Goal: Information Seeking & Learning: Understand process/instructions

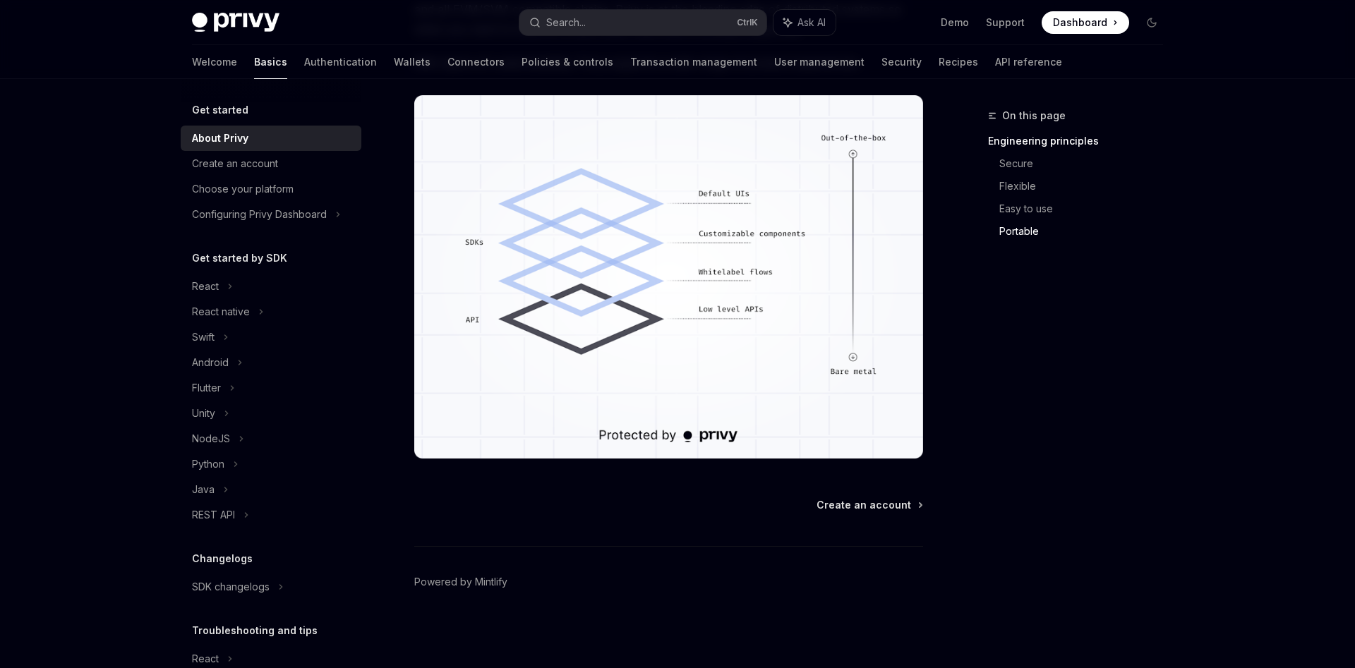
scroll to position [1354, 0]
click at [225, 324] on div "React native" at bounding box center [271, 311] width 181 height 25
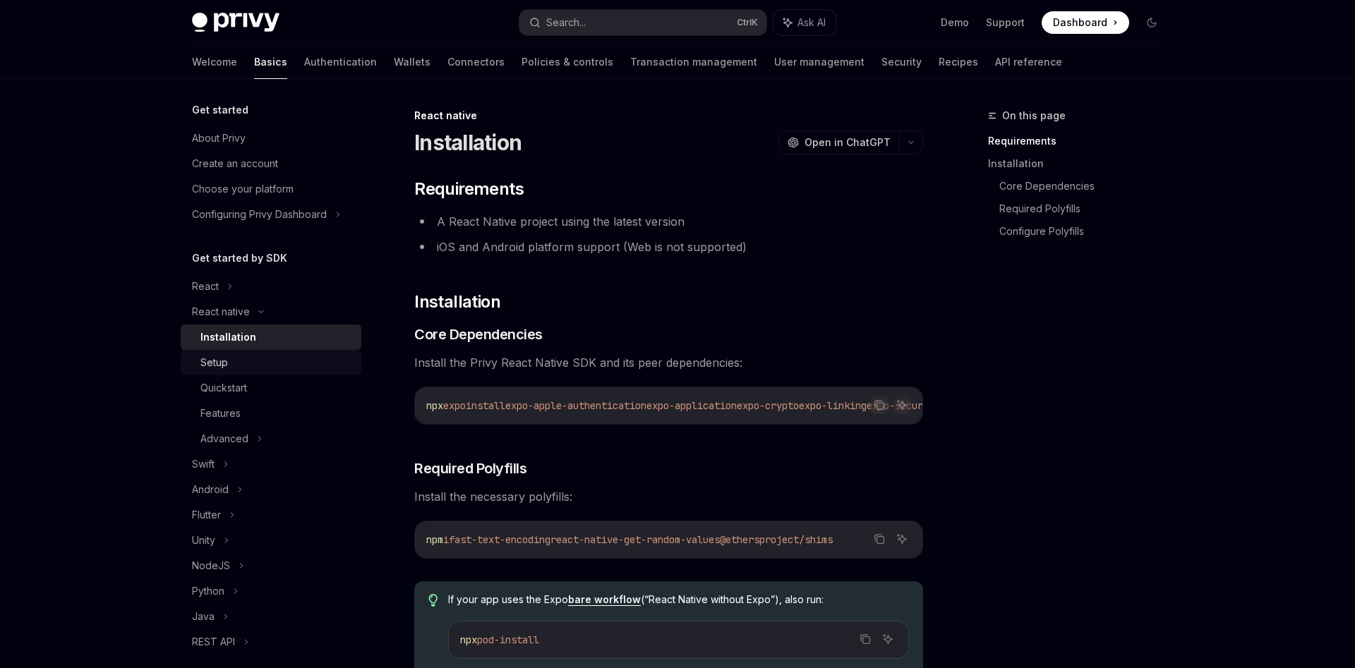
click at [222, 365] on div "Setup" at bounding box center [214, 362] width 28 height 17
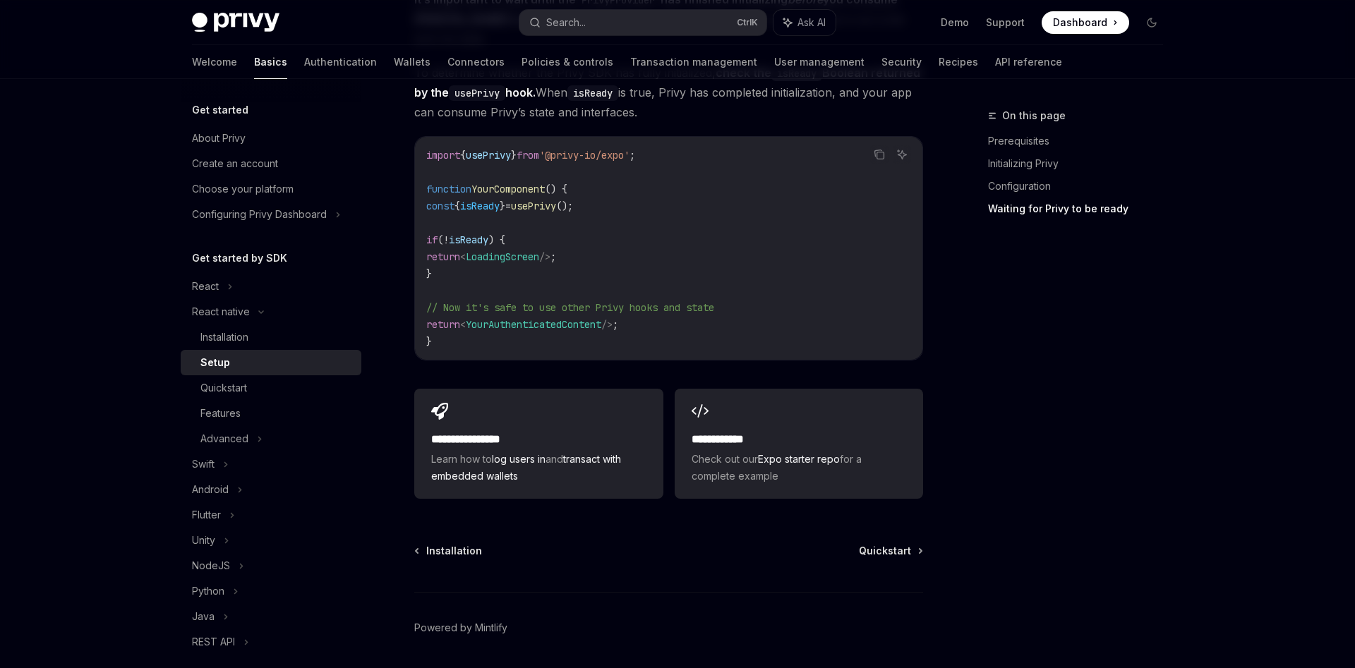
scroll to position [1259, 0]
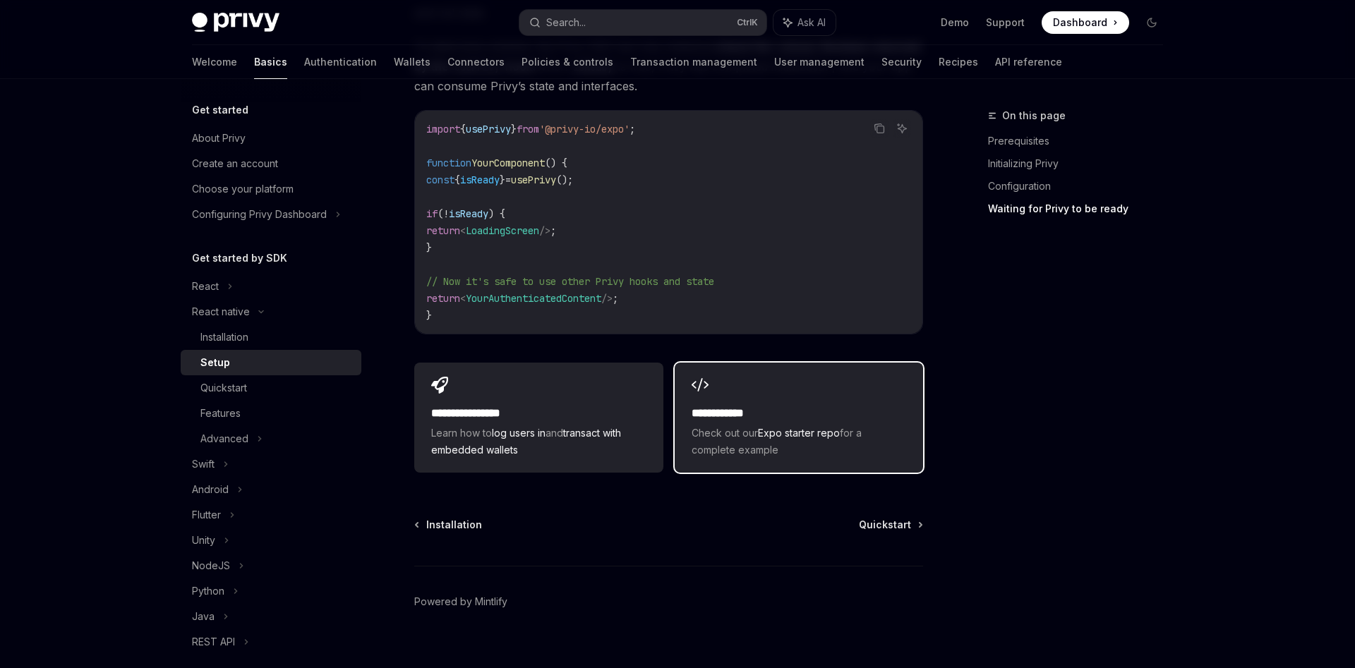
click at [711, 425] on span "Check out our Expo starter repo for a complete example" at bounding box center [798, 442] width 214 height 34
click at [304, 72] on link "Authentication" at bounding box center [340, 62] width 73 height 34
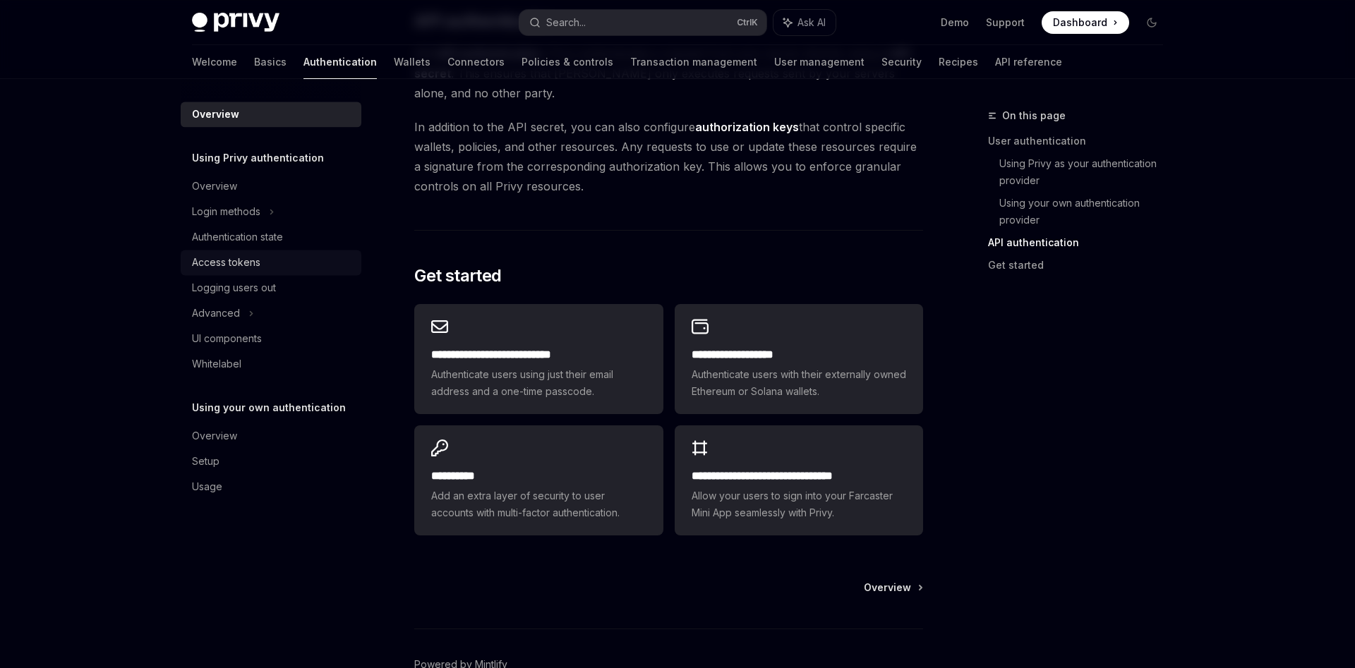
scroll to position [1103, 0]
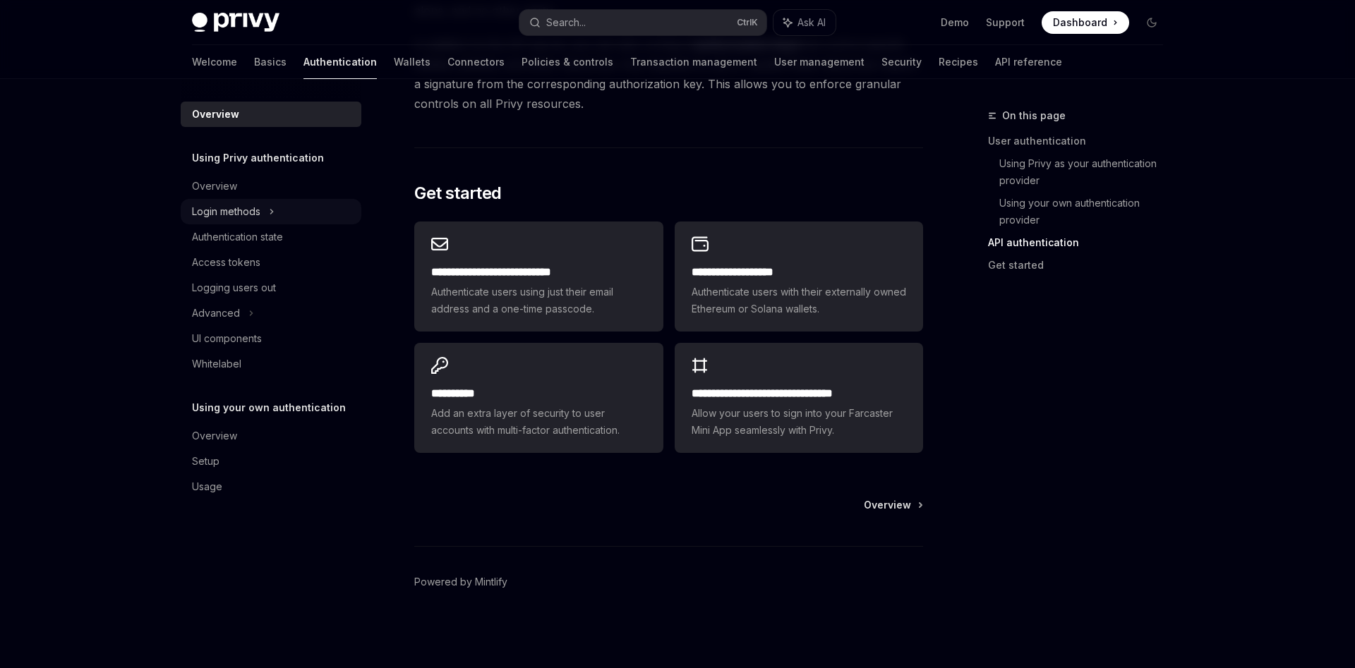
click at [244, 215] on div "Login methods" at bounding box center [226, 211] width 68 height 17
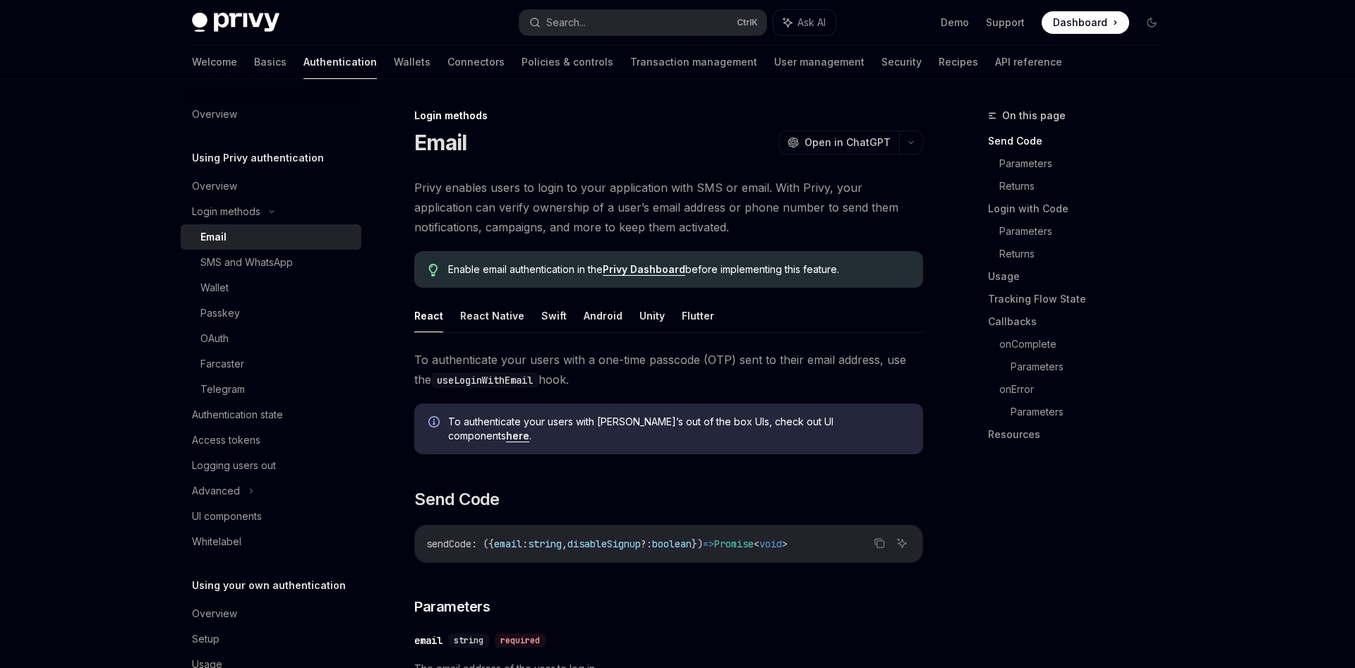
click at [216, 239] on div "Email" at bounding box center [213, 237] width 26 height 17
type textarea "*"
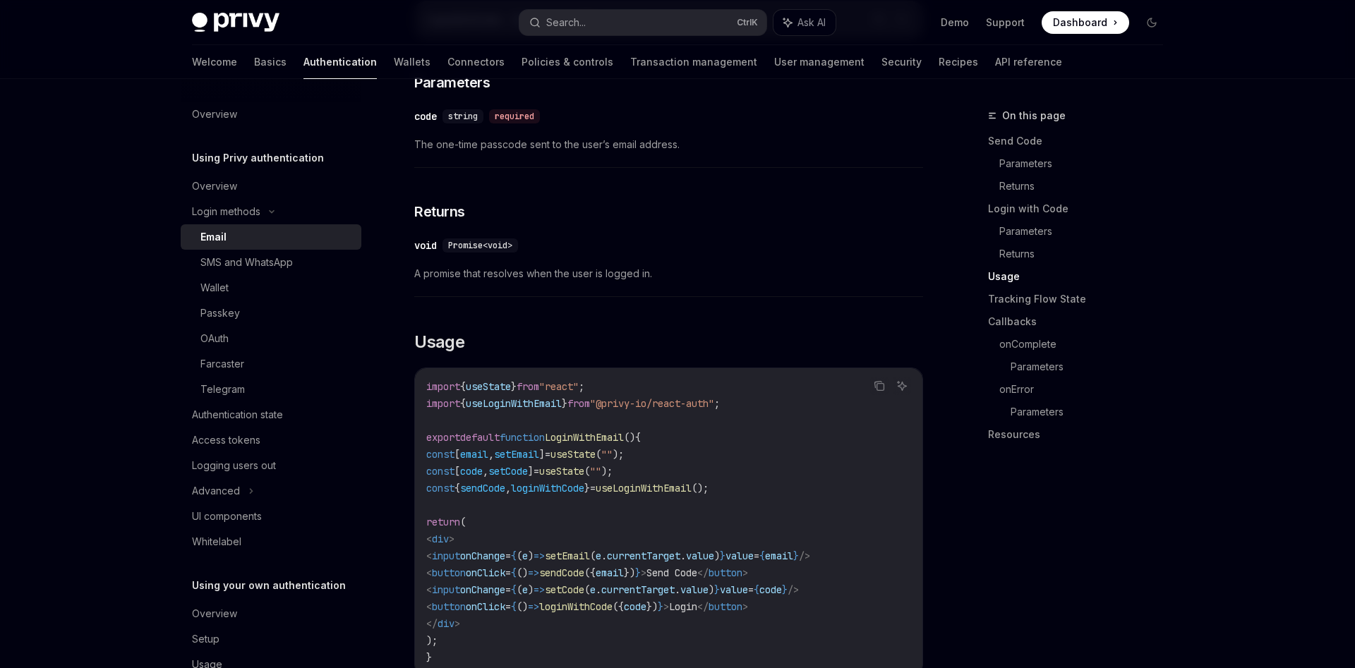
scroll to position [1223, 0]
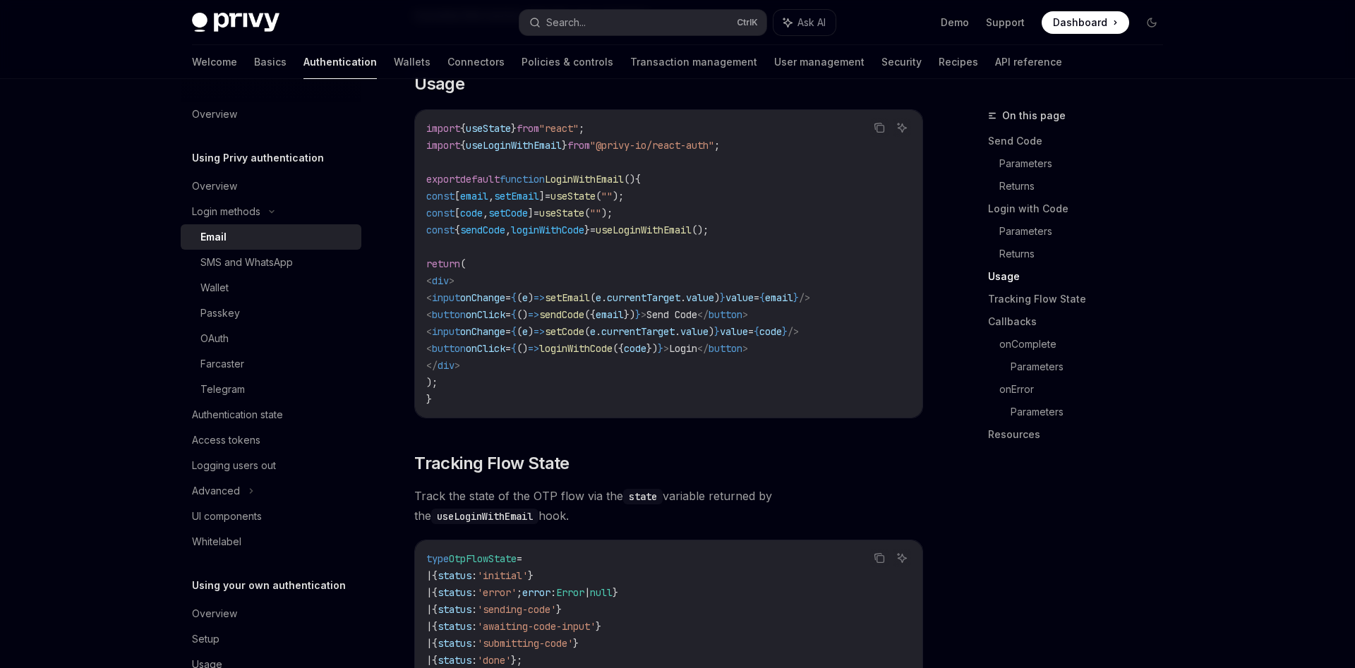
click at [596, 264] on code "import { useState } from "react" ; import { useLoginWithEmail } from "@privy-io…" at bounding box center [668, 264] width 485 height 288
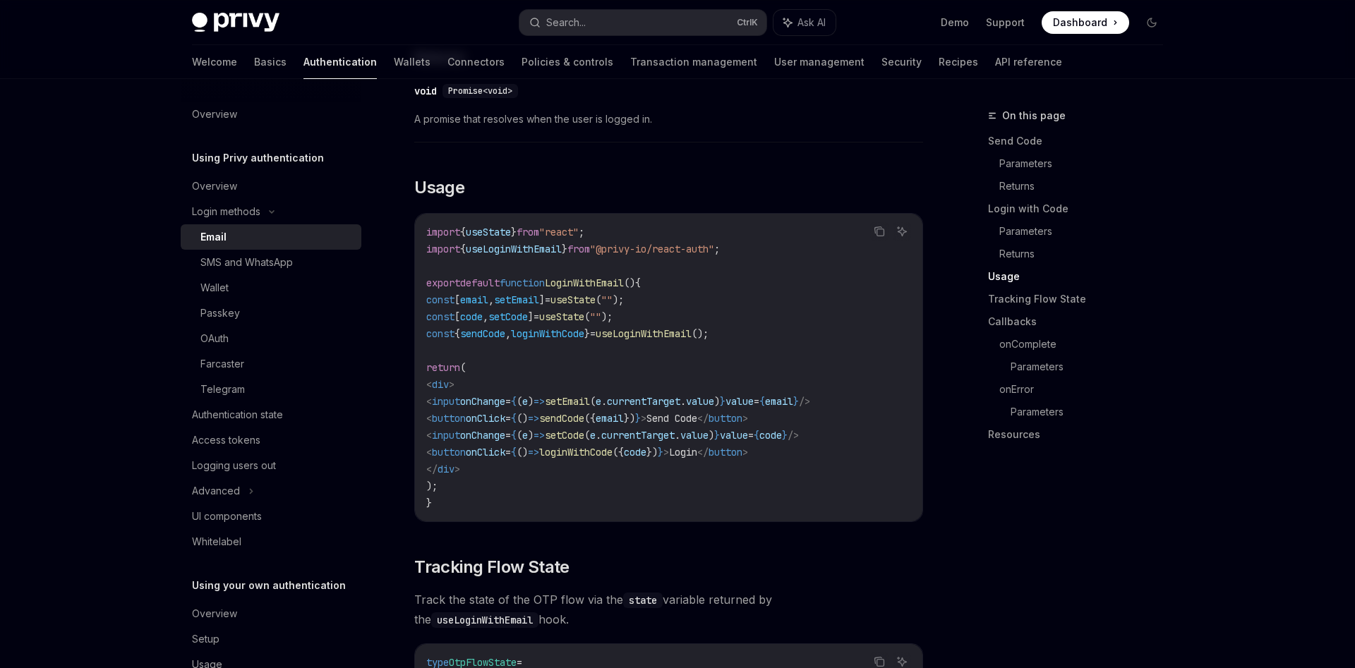
scroll to position [1079, 0]
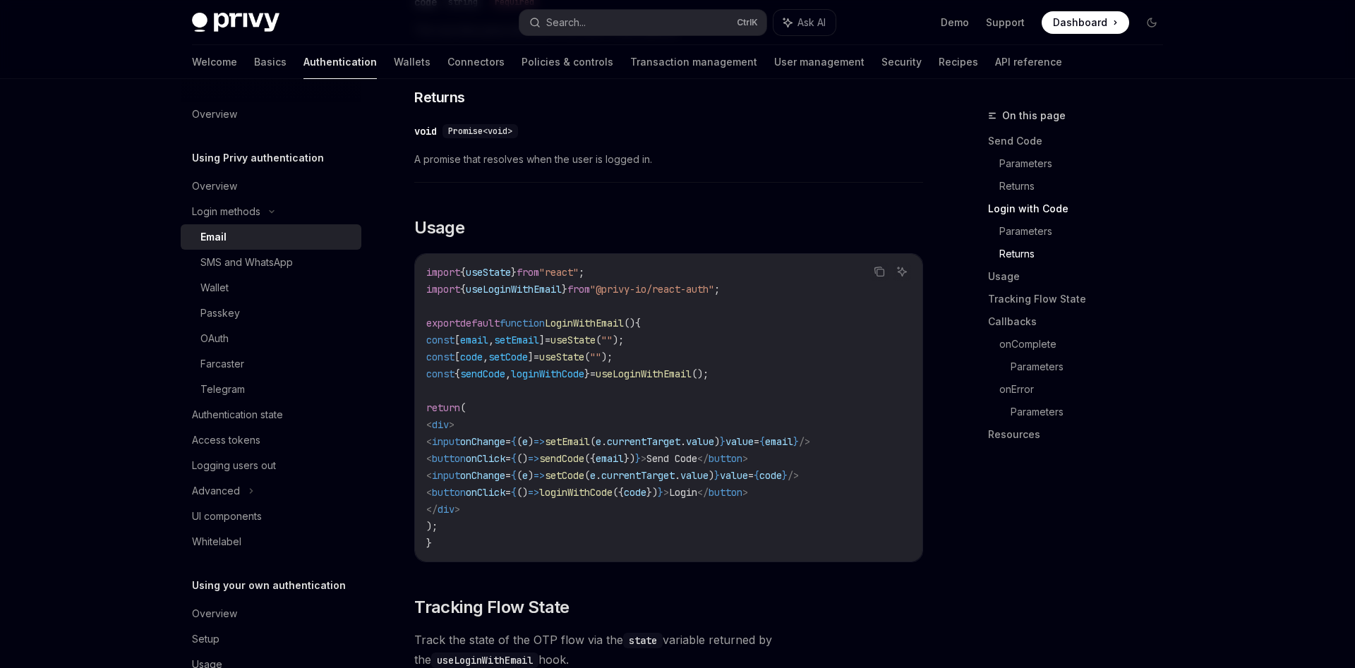
click at [766, 283] on code "import { useState } from "react" ; import { useLoginWithEmail } from "@privy-io…" at bounding box center [668, 408] width 485 height 288
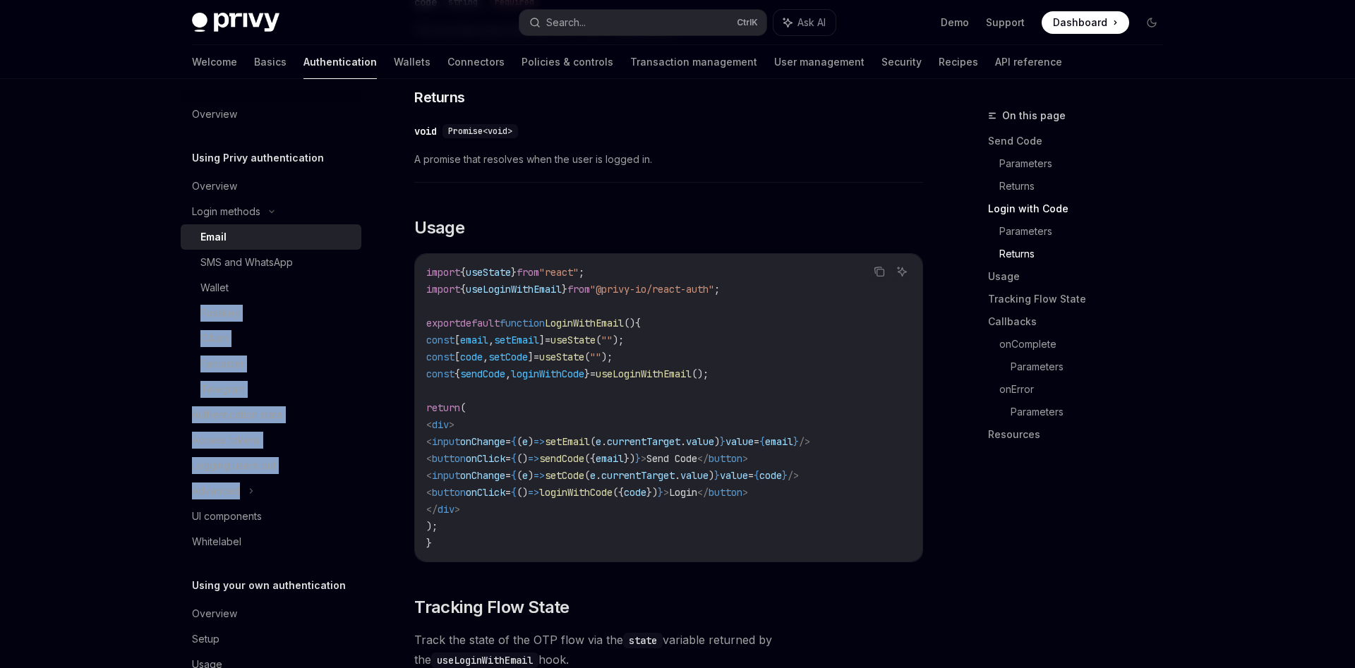
drag, startPoint x: 773, startPoint y: 280, endPoint x: 466, endPoint y: 323, distance: 309.9
click at [415, 289] on div "import { useState } from "react" ; import { useLoginWithEmail } from "@privy-io…" at bounding box center [668, 408] width 507 height 308
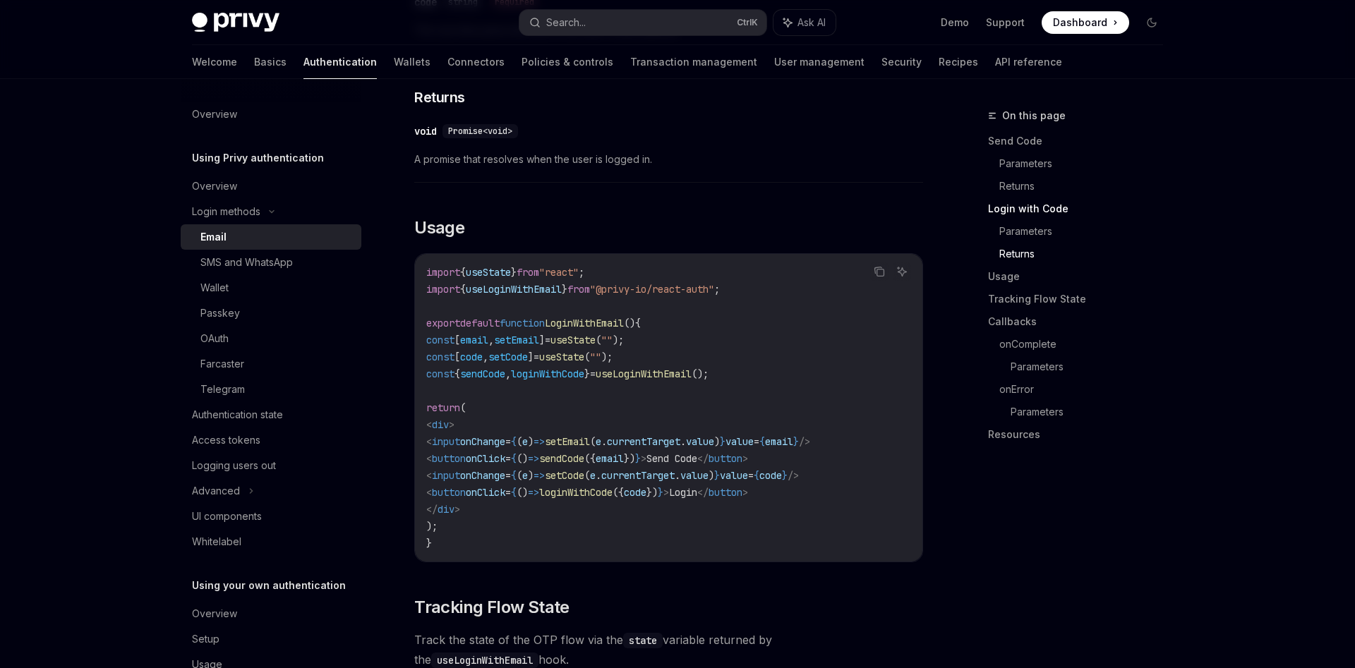
click at [494, 334] on span "," at bounding box center [491, 340] width 6 height 13
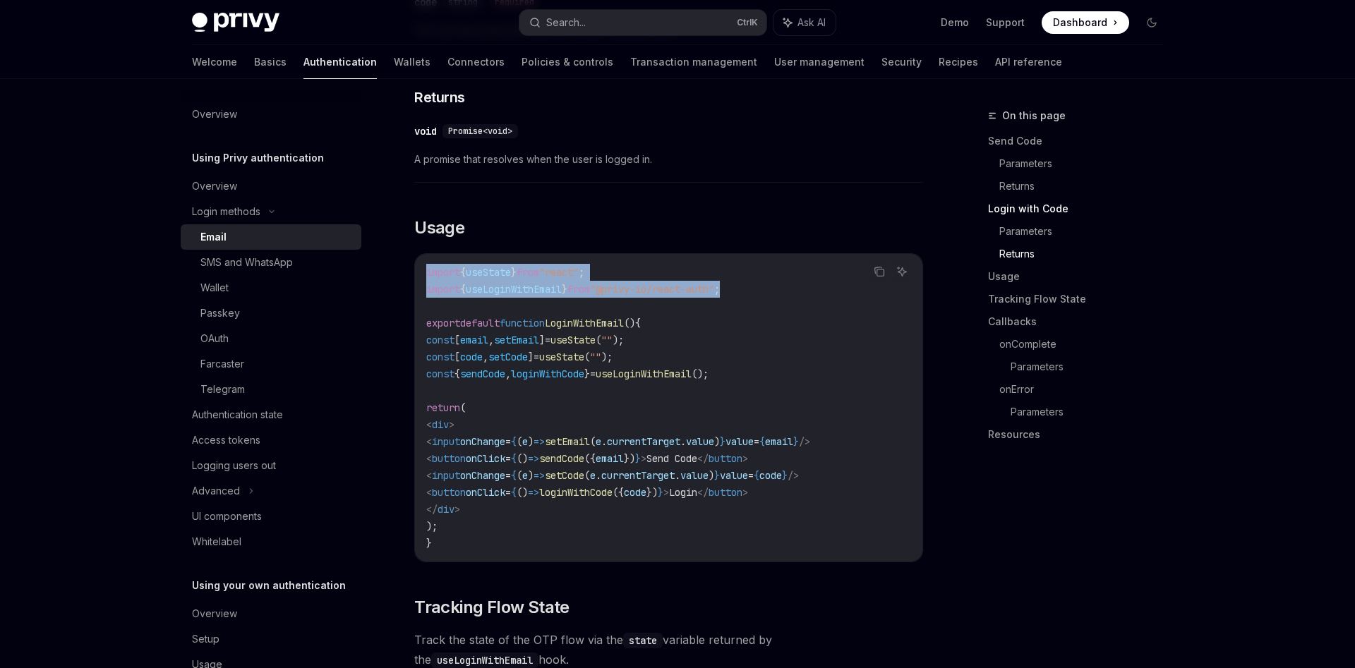
drag, startPoint x: 782, startPoint y: 283, endPoint x: 389, endPoint y: 258, distance: 393.8
click at [415, 258] on div "import { useState } from "react" ; import { useLoginWithEmail } from "@privy-io…" at bounding box center [668, 408] width 507 height 308
copy code "import { useState } from "react" ; import { useLoginWithEmail } from "@privy-io…"
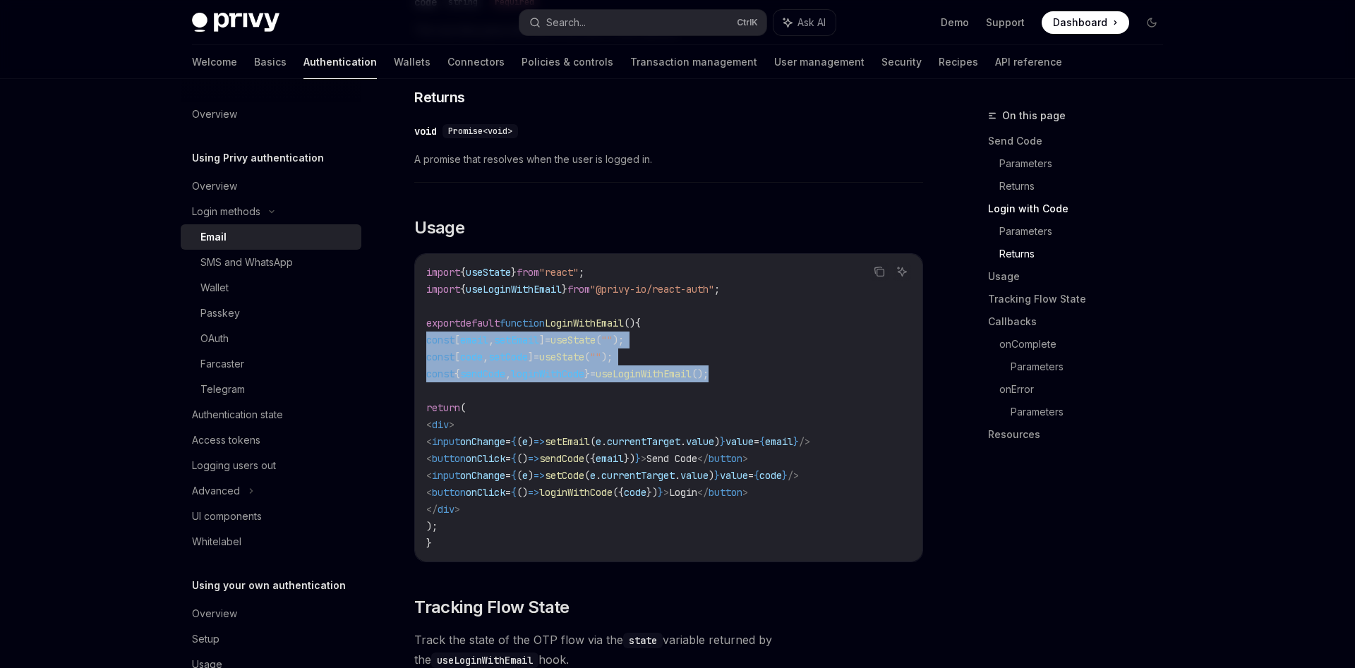
drag, startPoint x: 787, startPoint y: 358, endPoint x: 415, endPoint y: 326, distance: 373.2
click at [415, 326] on div "import { useState } from "react" ; import { useLoginWithEmail } from "@privy-io…" at bounding box center [668, 408] width 507 height 308
copy code "const [ email , setEmail ] = useState ( "" ); const [ code , setCode ] = useSta…"
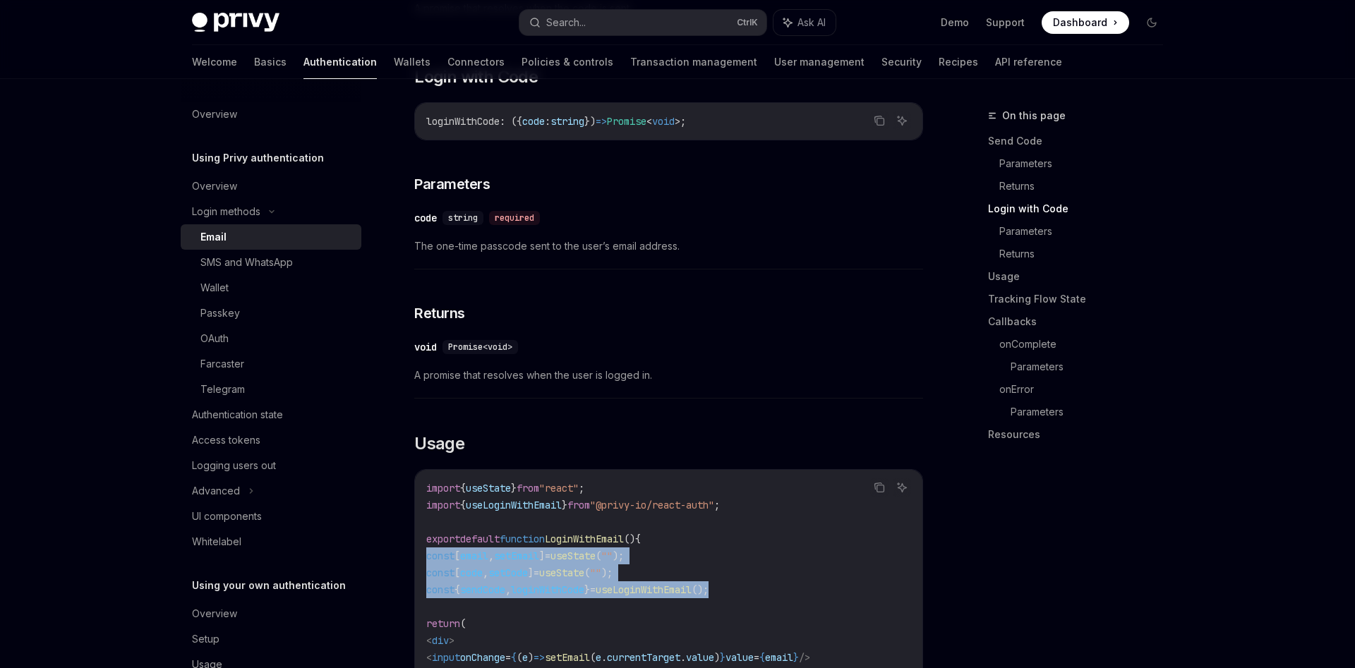
scroll to position [1151, 0]
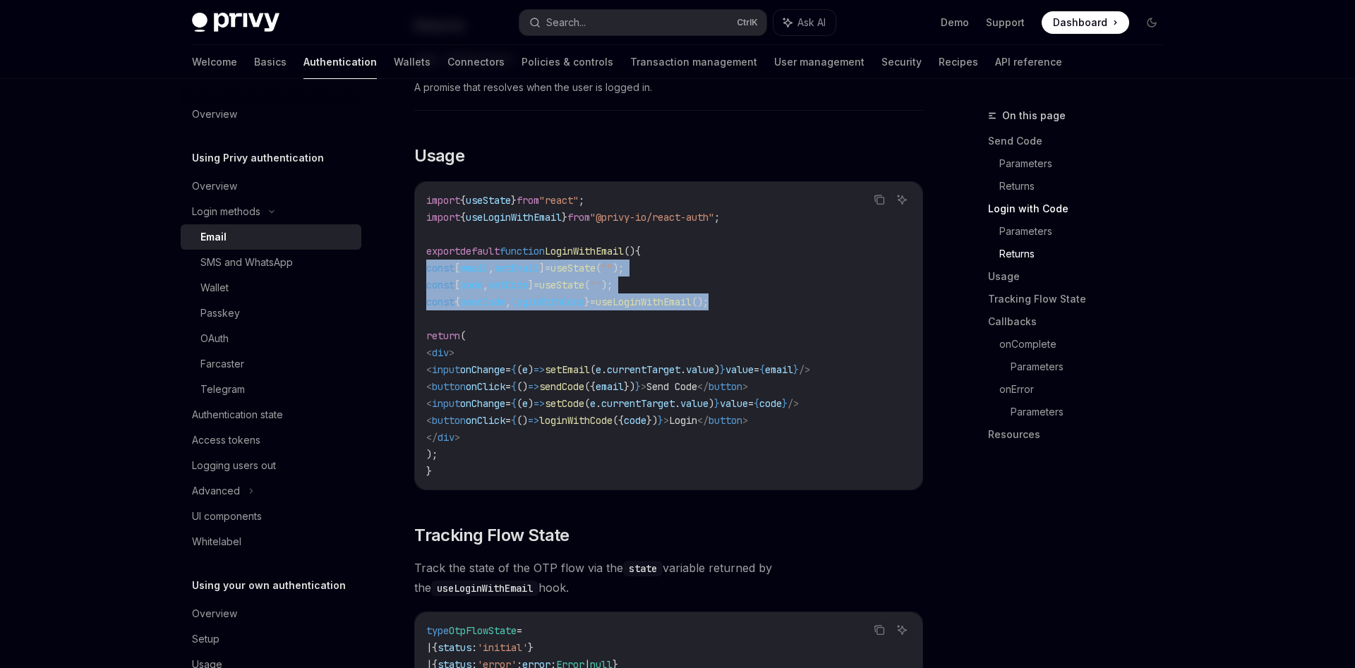
drag, startPoint x: 556, startPoint y: 373, endPoint x: 889, endPoint y: 372, distance: 333.0
click at [889, 372] on code "import { useState } from "react" ; import { useLoginWithEmail } from "@privy-io…" at bounding box center [668, 336] width 485 height 288
copy span "< button onClick = { () => sendCode ({ email }) } > Send Code </ button >"
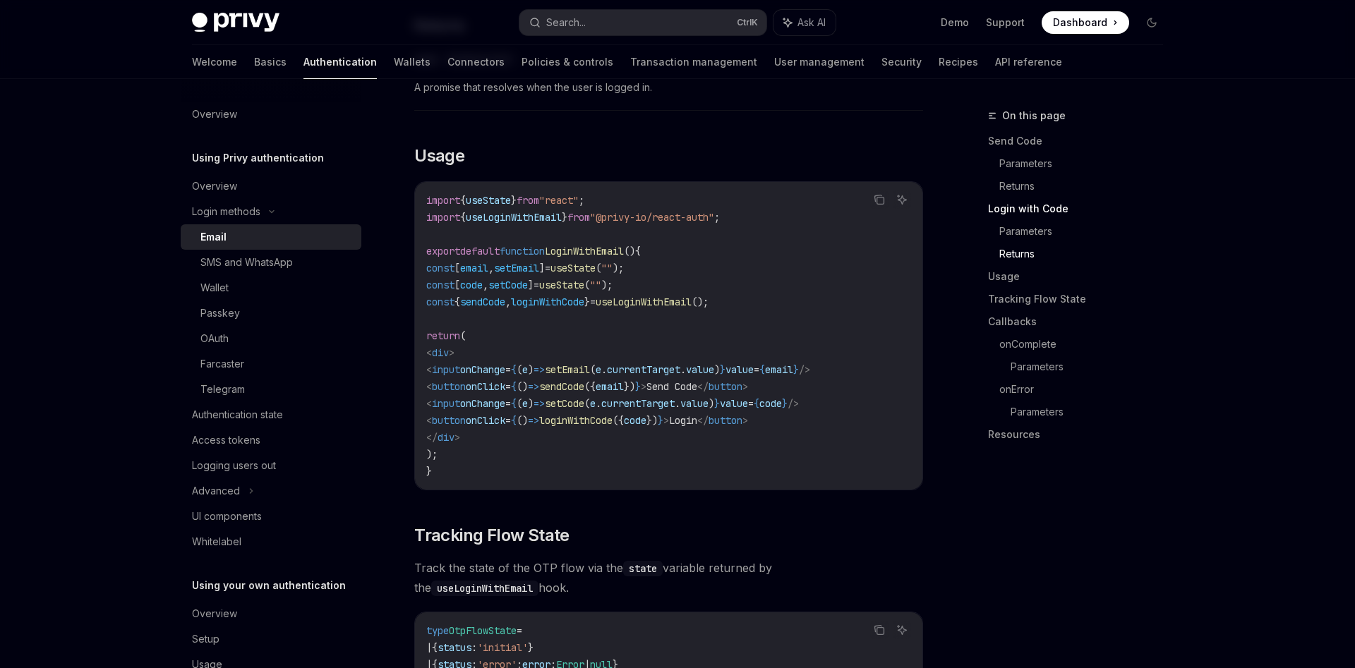
click at [674, 397] on span "currentTarget" at bounding box center [637, 403] width 73 height 13
click at [685, 380] on code "import { useState } from "react" ; import { useLoginWithEmail } from "@privy-io…" at bounding box center [668, 336] width 485 height 288
click at [539, 380] on span "=>" at bounding box center [533, 386] width 11 height 13
drag, startPoint x: 658, startPoint y: 387, endPoint x: 523, endPoint y: 384, distance: 135.5
click at [584, 397] on span "setCode" at bounding box center [565, 403] width 40 height 13
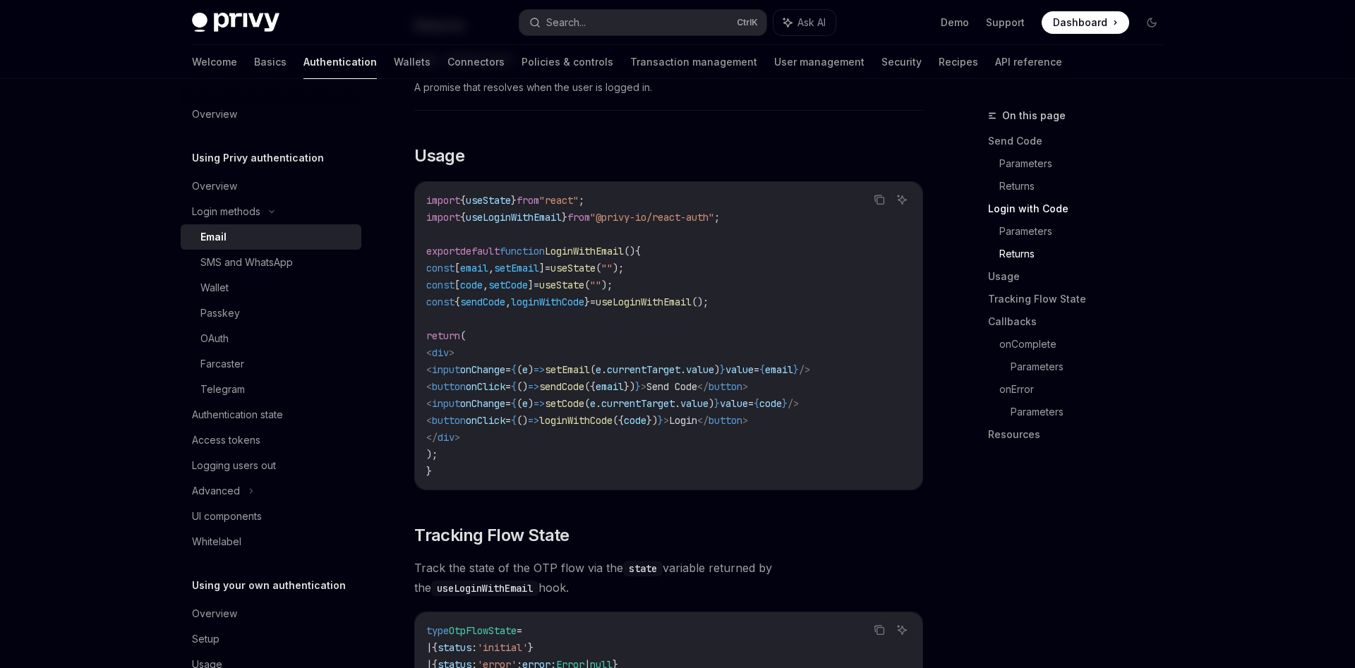
drag, startPoint x: 481, startPoint y: 374, endPoint x: 871, endPoint y: 372, distance: 389.4
click at [871, 372] on code "import { useState } from "react" ; import { useLoginWithEmail } from "@privy-io…" at bounding box center [668, 336] width 485 height 288
copy span "< button onClick = { () => sendCode ({ email }) } > Send Code </ button >"
click at [591, 399] on code "import { useState } from "react" ; import { useLoginWithEmail } from "@privy-io…" at bounding box center [668, 336] width 485 height 288
click at [432, 346] on span "<" at bounding box center [429, 352] width 6 height 13
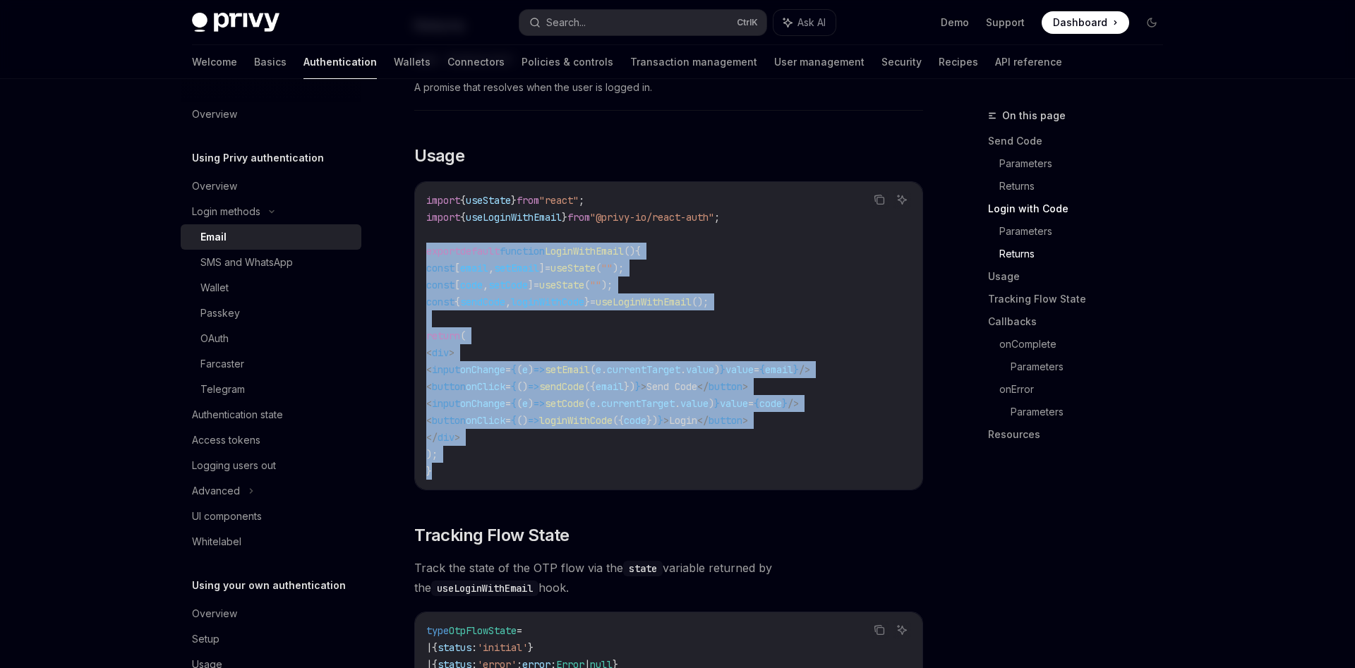
drag, startPoint x: 448, startPoint y: 457, endPoint x: 413, endPoint y: 237, distance: 222.9
click at [415, 237] on div "import { useState } from "react" ; import { useLoginWithEmail } from "@privy-io…" at bounding box center [668, 336] width 507 height 308
copy code "export default function LoginWithEmail () { const [ email , setEmail ] = useSta…"
